Goal: Check status: Check status

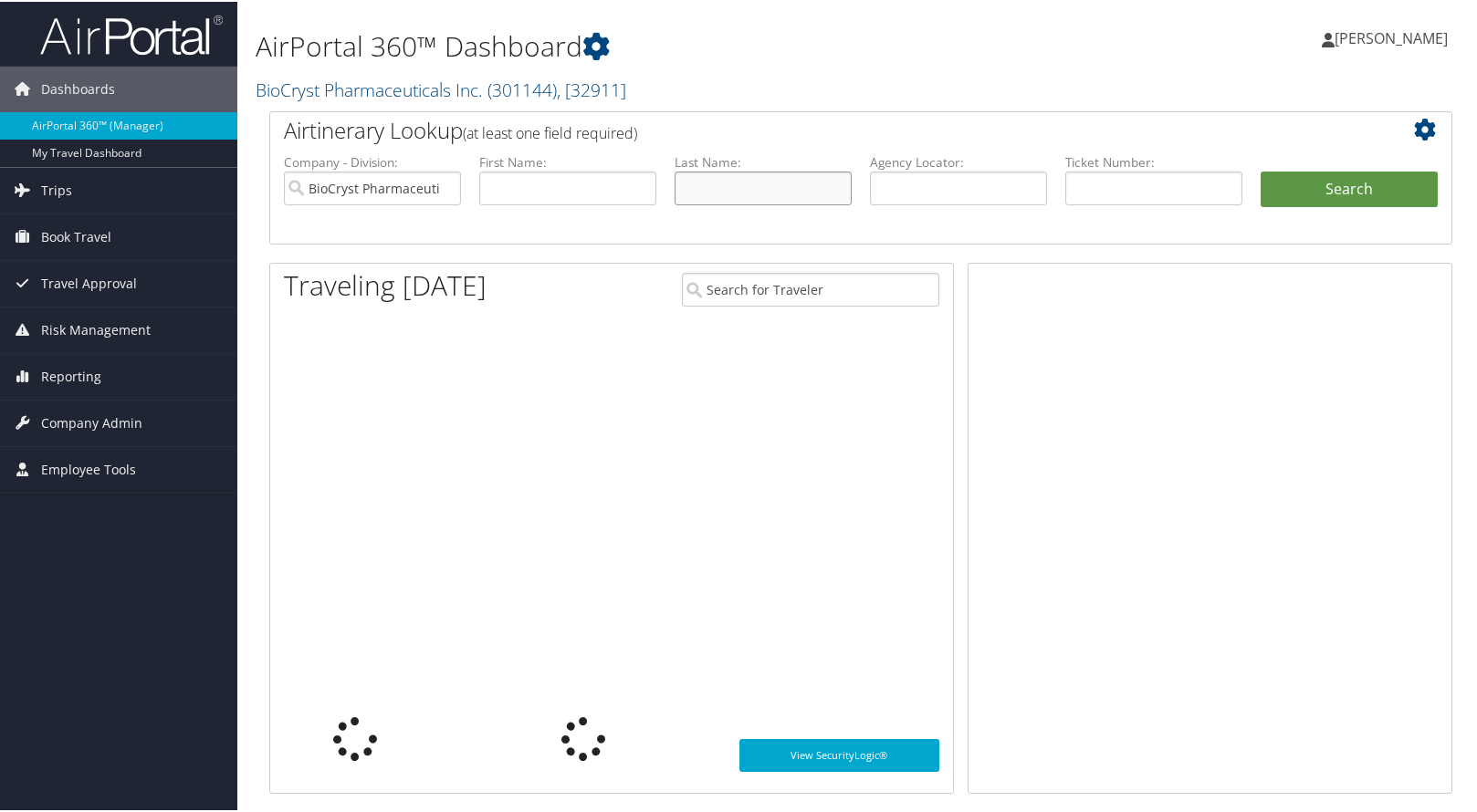
click at [711, 192] on input "text" at bounding box center [763, 186] width 177 height 33
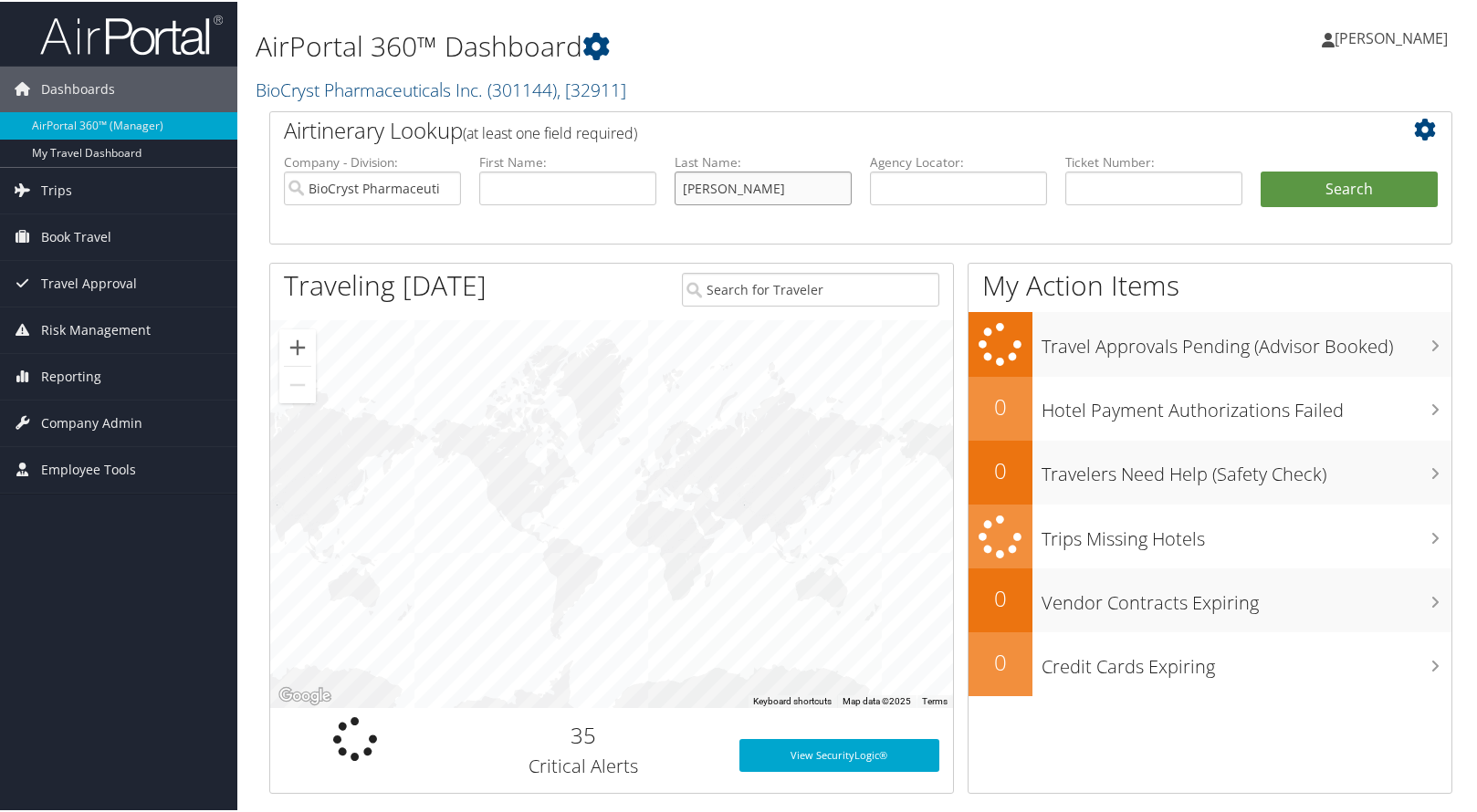
type input "[PERSON_NAME]"
click at [1260, 169] on button "Search" at bounding box center [1348, 188] width 177 height 36
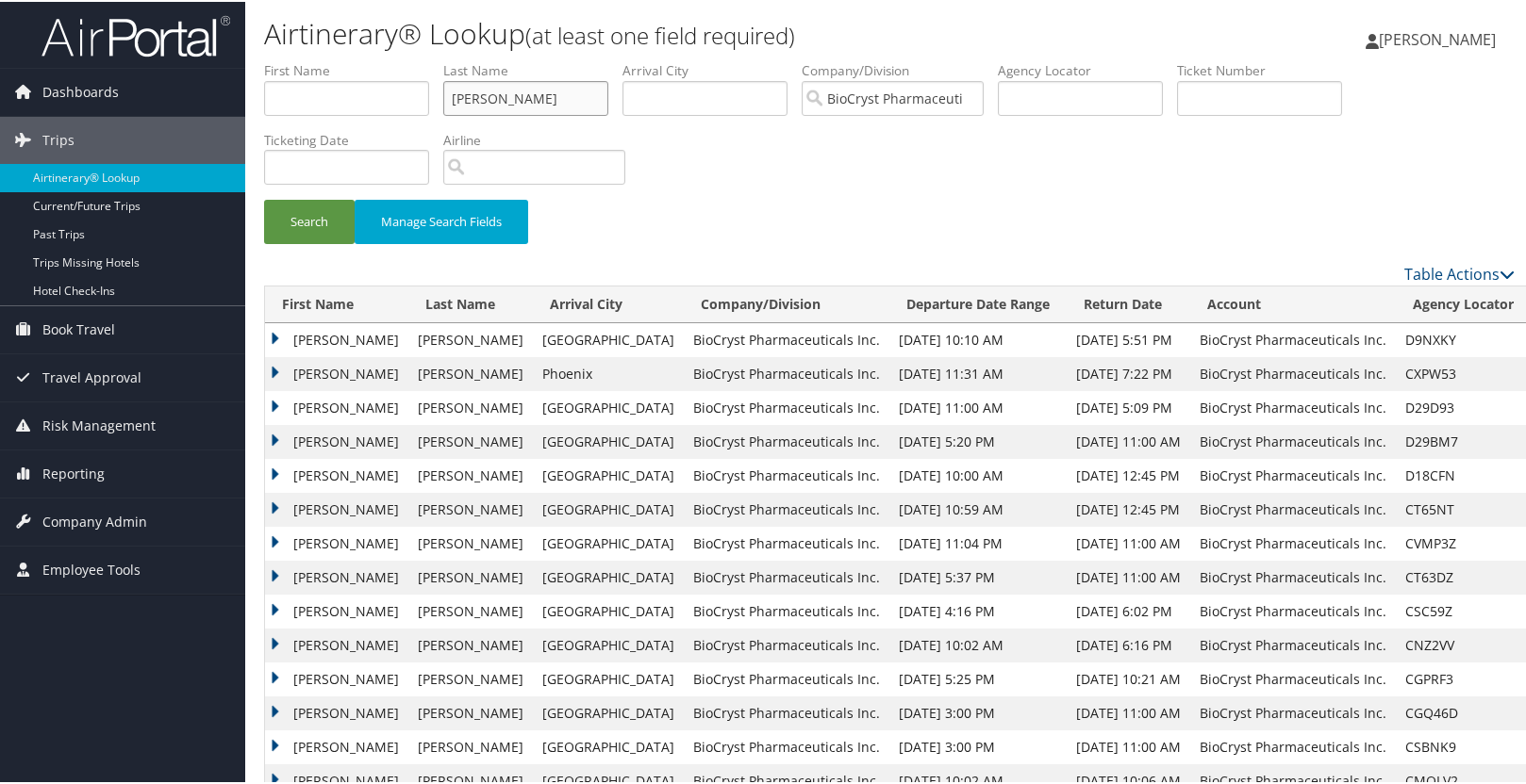
drag, startPoint x: 537, startPoint y: 101, endPoint x: 429, endPoint y: 95, distance: 108.2
click at [429, 59] on ul "First Name Last Name [PERSON_NAME] Departure City Arrival City Company/Division…" at bounding box center [888, 59] width 1251 height 0
type input "b"
type input "babu"
click at [264, 198] on button "Search" at bounding box center [309, 219] width 91 height 44
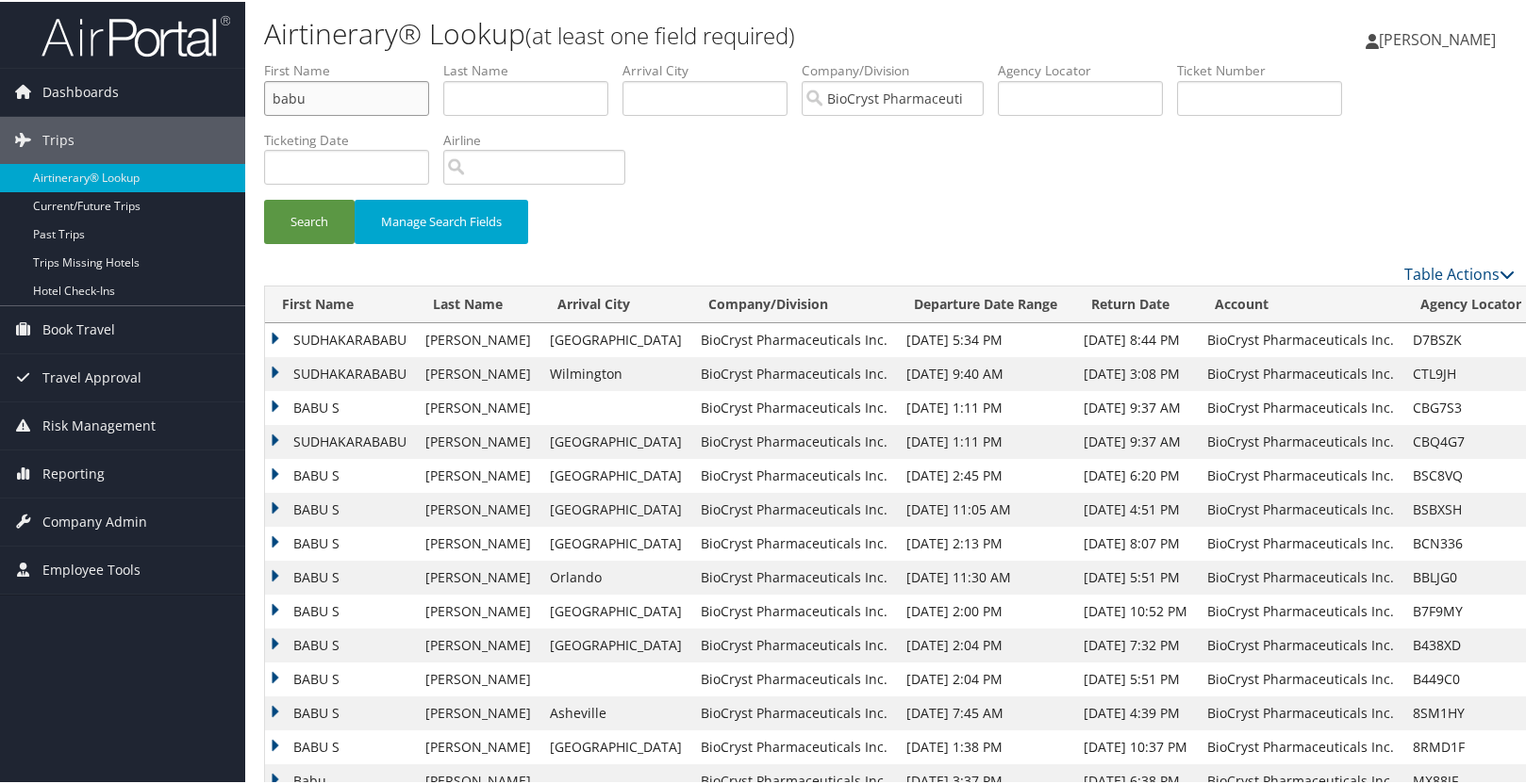
drag, startPoint x: 328, startPoint y: 101, endPoint x: 256, endPoint y: 97, distance: 72.1
click at [264, 97] on form "First Name [PERSON_NAME] Last Name Departure City Arrival City Company/Division…" at bounding box center [888, 159] width 1251 height 202
type input "[PERSON_NAME]"
click at [293, 214] on button "Search" at bounding box center [309, 219] width 91 height 44
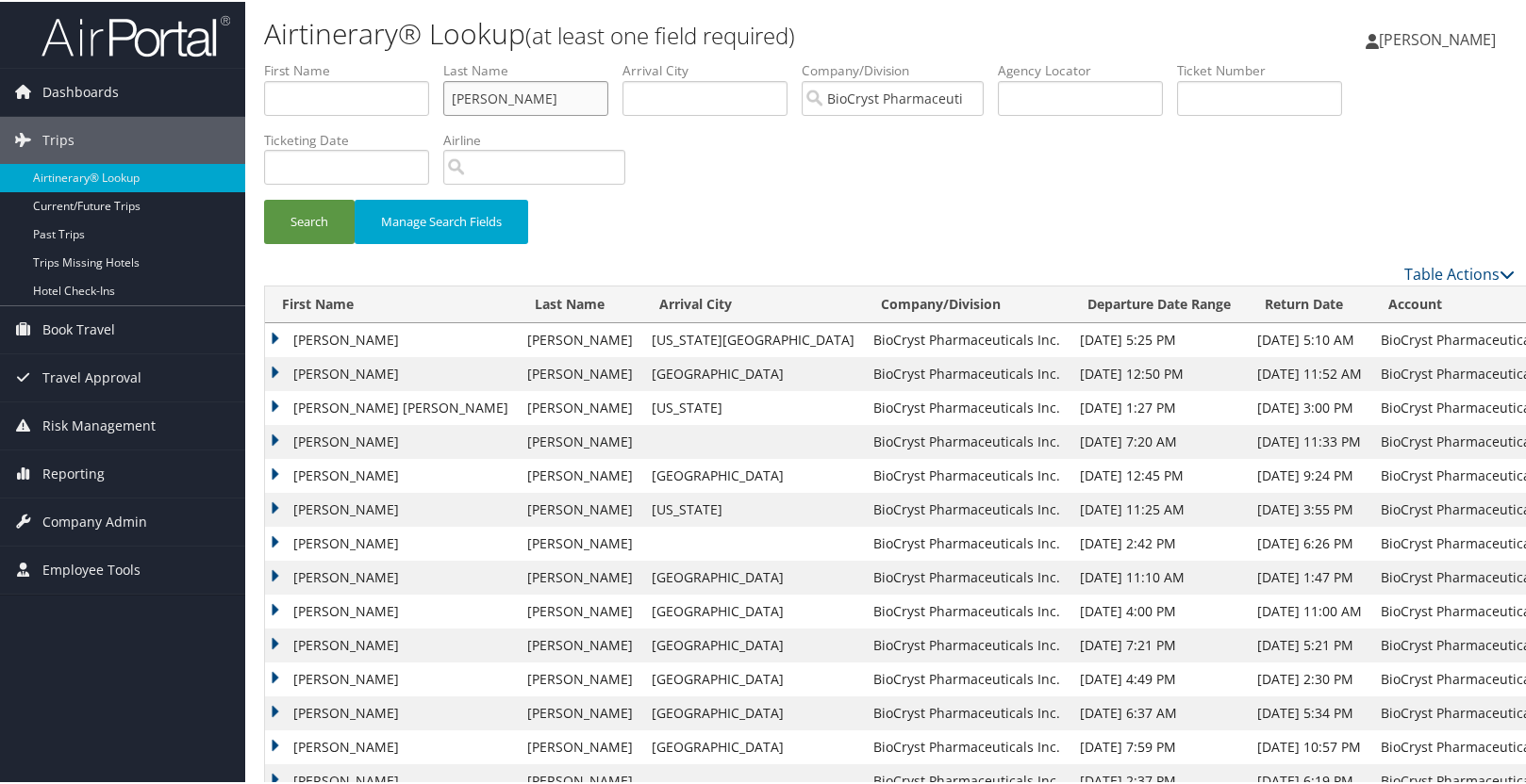
drag, startPoint x: 517, startPoint y: 99, endPoint x: 376, endPoint y: 86, distance: 141.6
click at [376, 59] on ul "First Name Last Name [PERSON_NAME] Departure City Arrival City Company/Division…" at bounding box center [888, 59] width 1251 height 0
type input "[PERSON_NAME]"
click at [264, 198] on button "Search" at bounding box center [309, 219] width 91 height 44
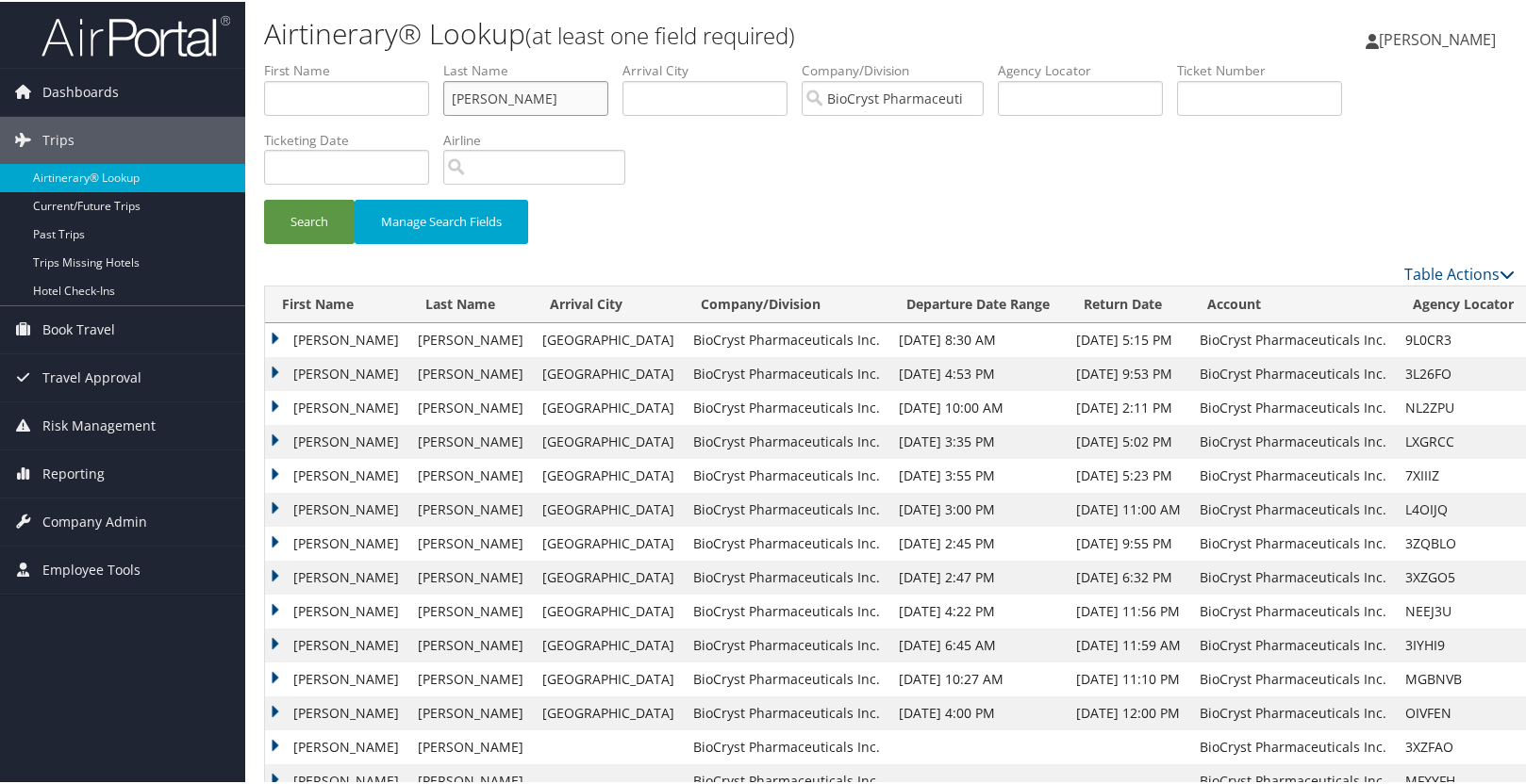
drag, startPoint x: 527, startPoint y: 90, endPoint x: 419, endPoint y: 98, distance: 108.3
click at [419, 59] on ul "First Name Last Name [PERSON_NAME] Departure City Arrival City Company/Division…" at bounding box center [888, 59] width 1251 height 0
click at [264, 198] on button "Search" at bounding box center [309, 219] width 91 height 44
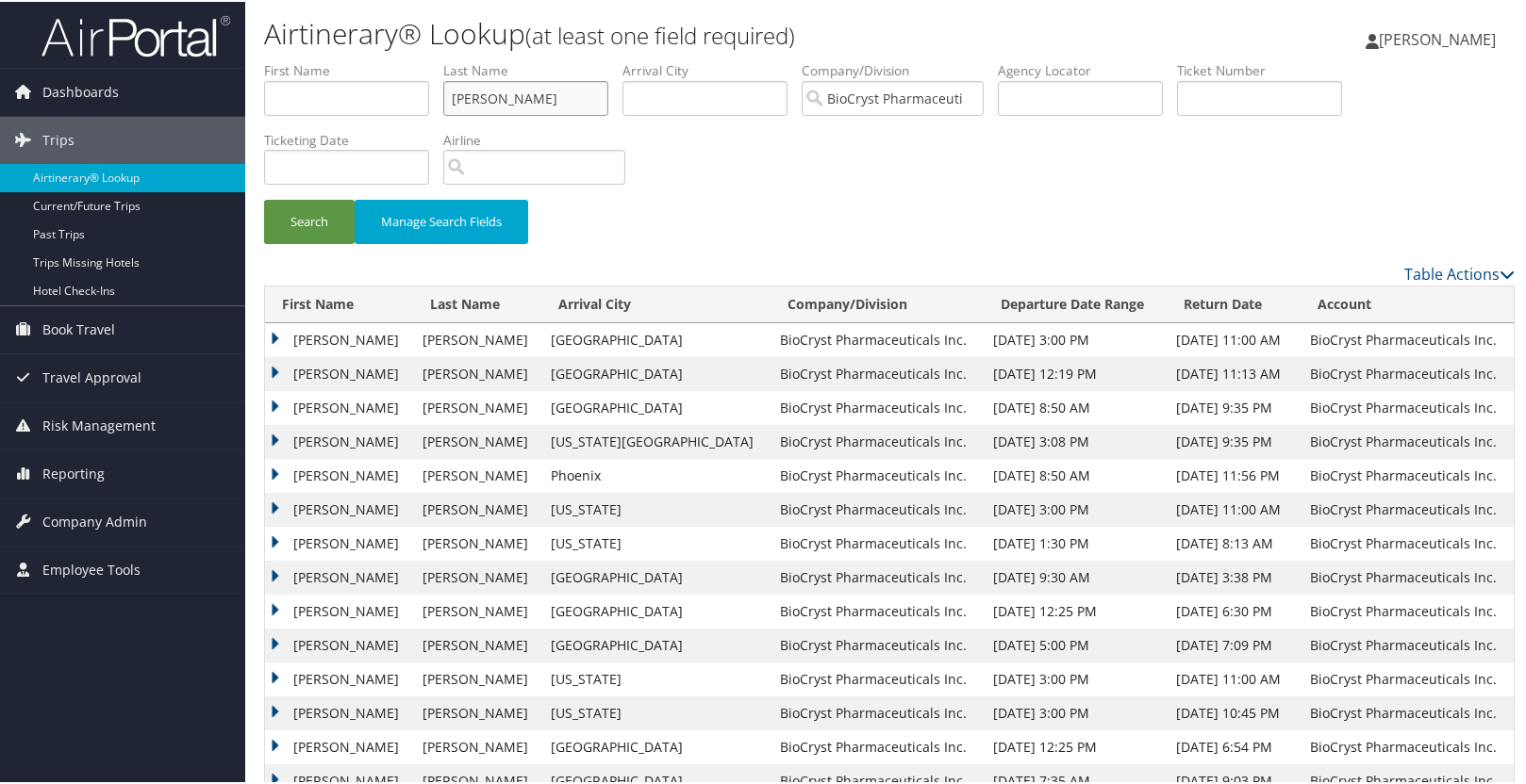
click at [505, 96] on input "[PERSON_NAME]" at bounding box center [525, 95] width 165 height 34
type input "g"
type input "[PERSON_NAME]"
click at [264, 198] on button "Search" at bounding box center [309, 219] width 91 height 44
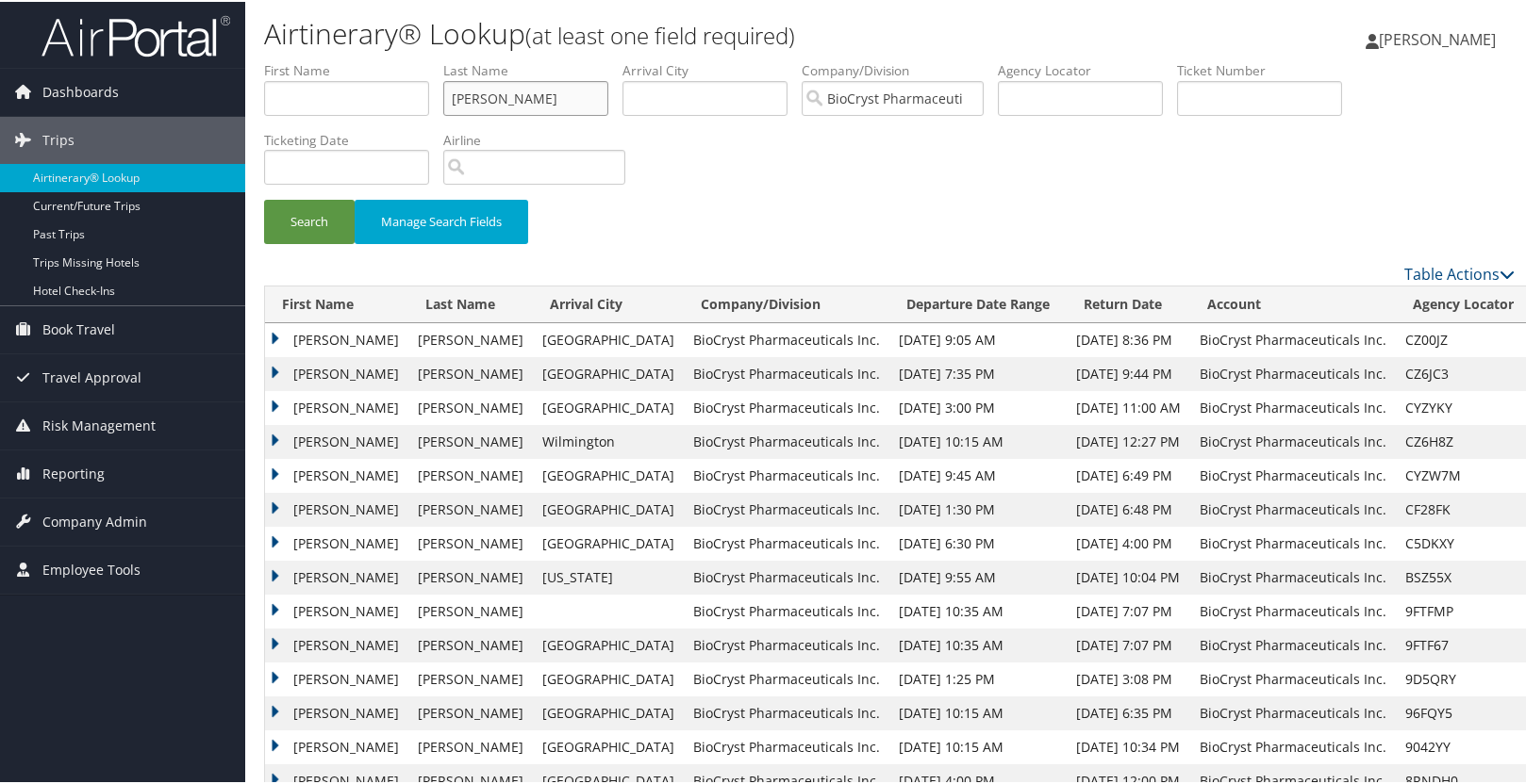
drag, startPoint x: 524, startPoint y: 96, endPoint x: 438, endPoint y: 100, distance: 86.1
click at [438, 59] on ul "First Name Last Name [PERSON_NAME] Departure City Arrival City Company/Division…" at bounding box center [888, 59] width 1251 height 0
type input "ghias"
click at [264, 198] on button "Search" at bounding box center [309, 219] width 91 height 44
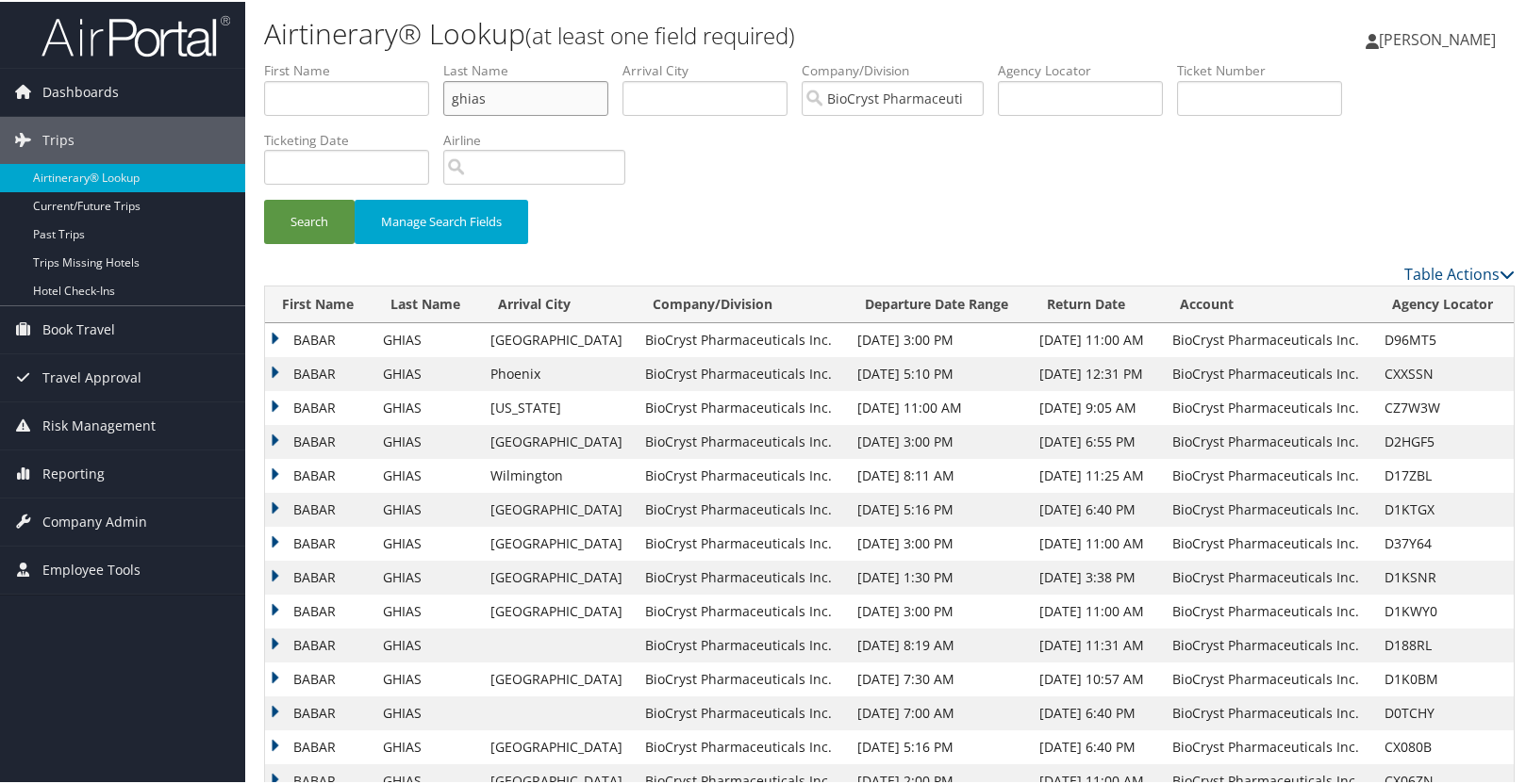
drag, startPoint x: 516, startPoint y: 96, endPoint x: 394, endPoint y: 88, distance: 122.3
click at [399, 59] on ul "First Name Last Name [PERSON_NAME] Departure City Arrival City Company/Division…" at bounding box center [888, 59] width 1251 height 0
type input "[PERSON_NAME]"
click at [264, 198] on button "Search" at bounding box center [309, 219] width 91 height 44
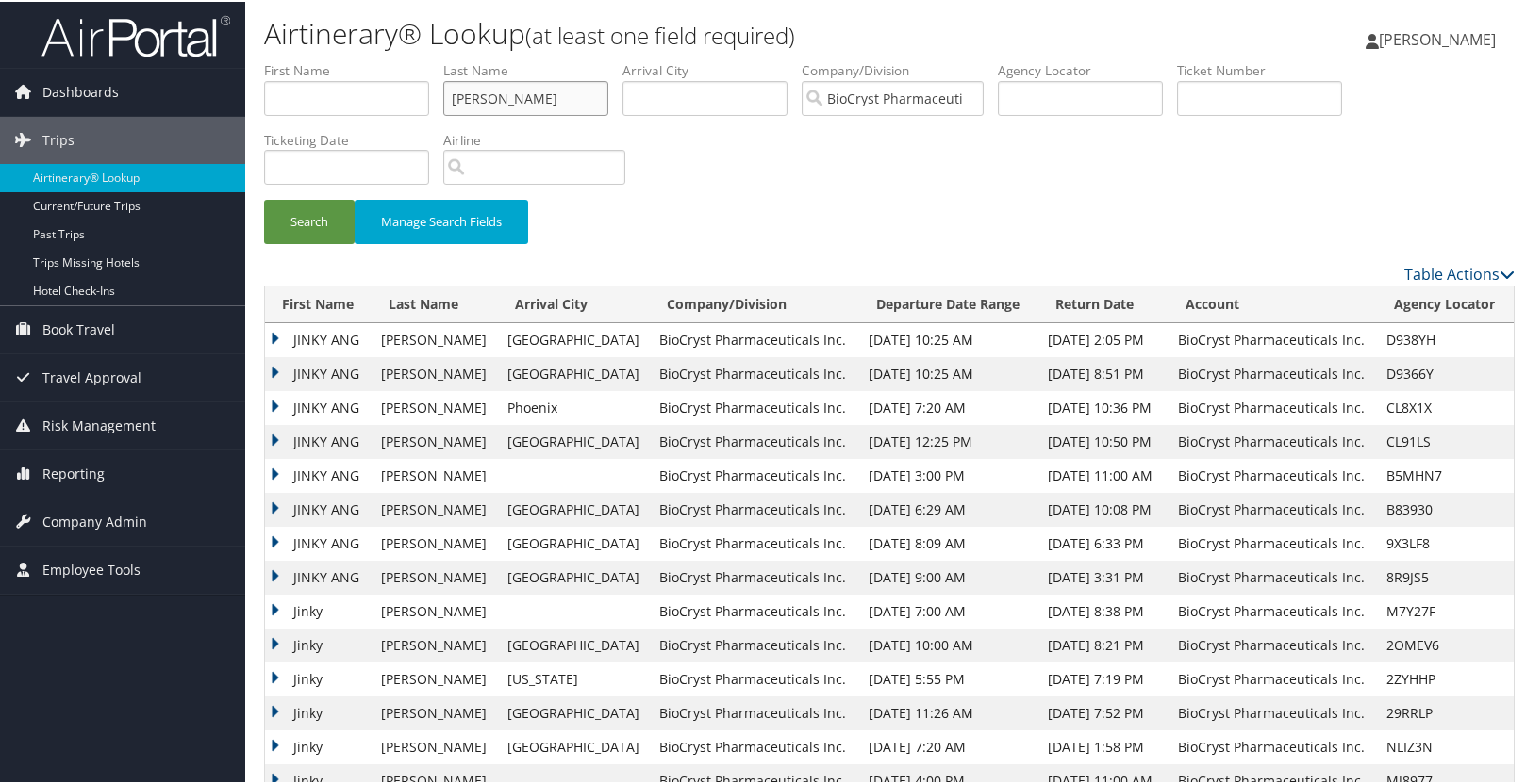
drag, startPoint x: 515, startPoint y: 101, endPoint x: 433, endPoint y: 103, distance: 82.0
click at [433, 59] on ul "First Name Last Name [PERSON_NAME] Departure City Arrival City Company/Division…" at bounding box center [888, 59] width 1251 height 0
